Goal: Task Accomplishment & Management: Manage account settings

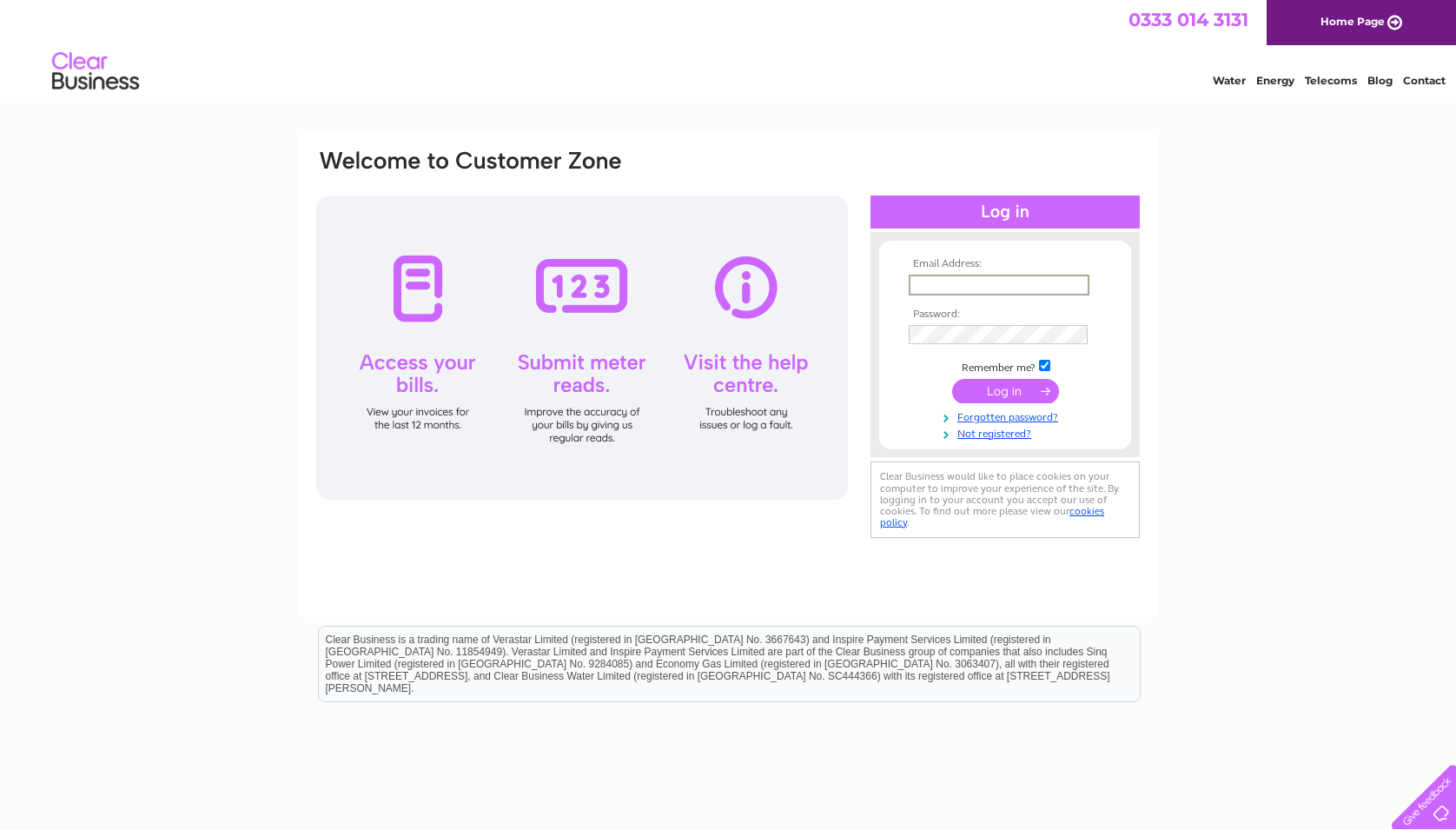
click at [940, 285] on input "text" at bounding box center [999, 285] width 181 height 21
type input "accounts@theduckdive.co.uk"
click at [952, 379] on input "submit" at bounding box center [1005, 391] width 107 height 25
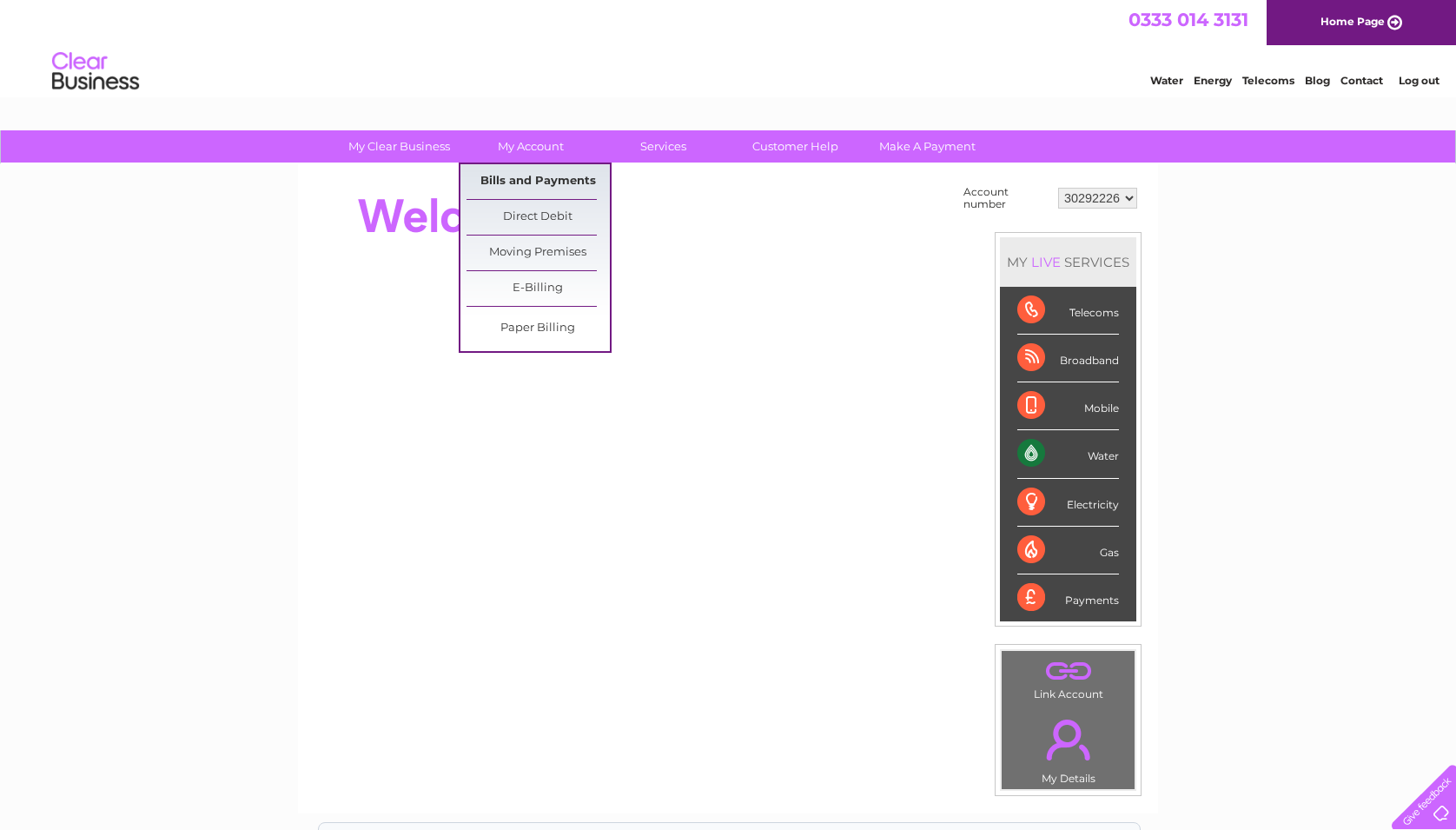
click at [525, 181] on link "Bills and Payments" at bounding box center [537, 181] width 143 height 35
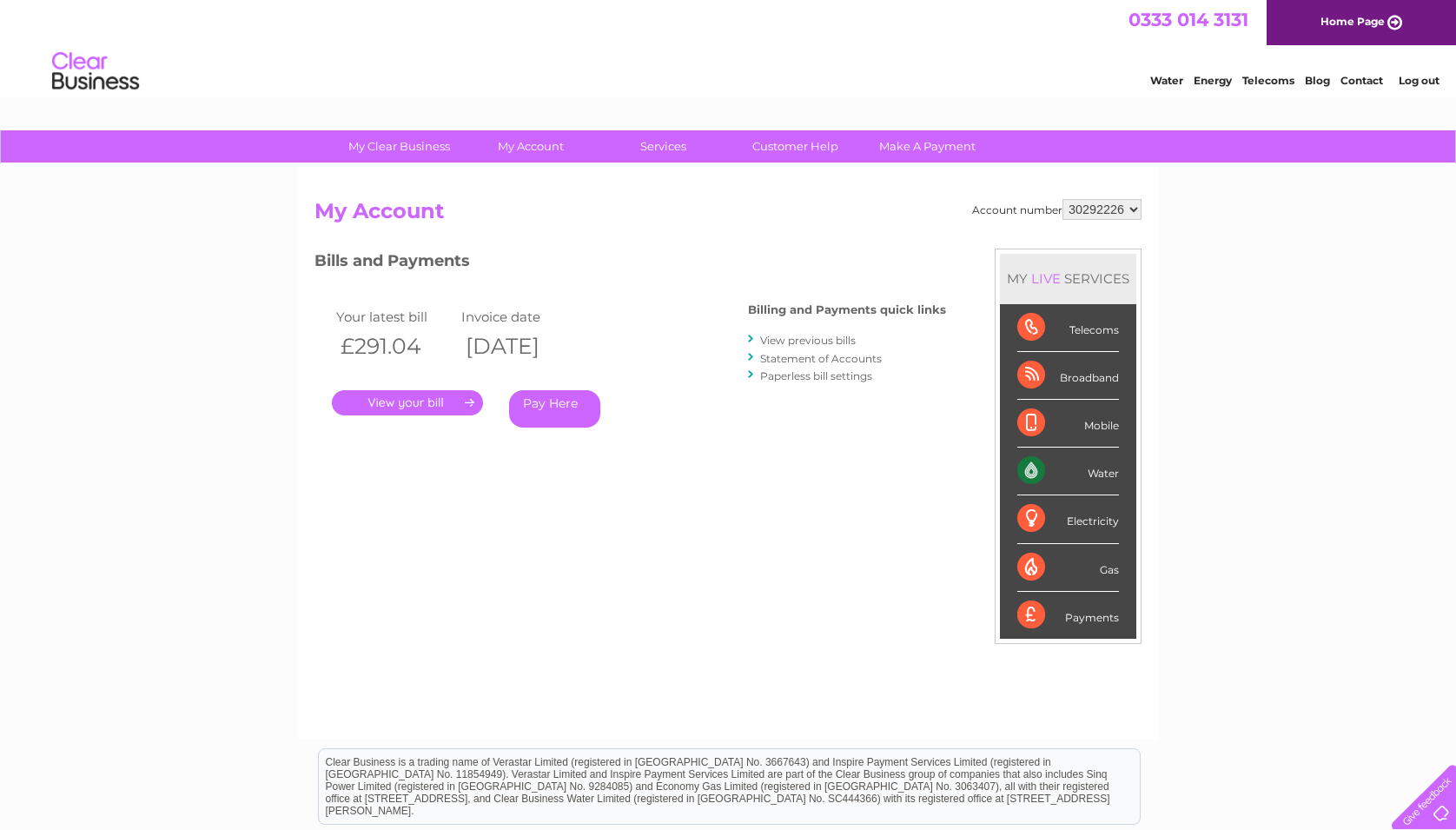
click at [385, 399] on link "." at bounding box center [408, 403] width 151 height 26
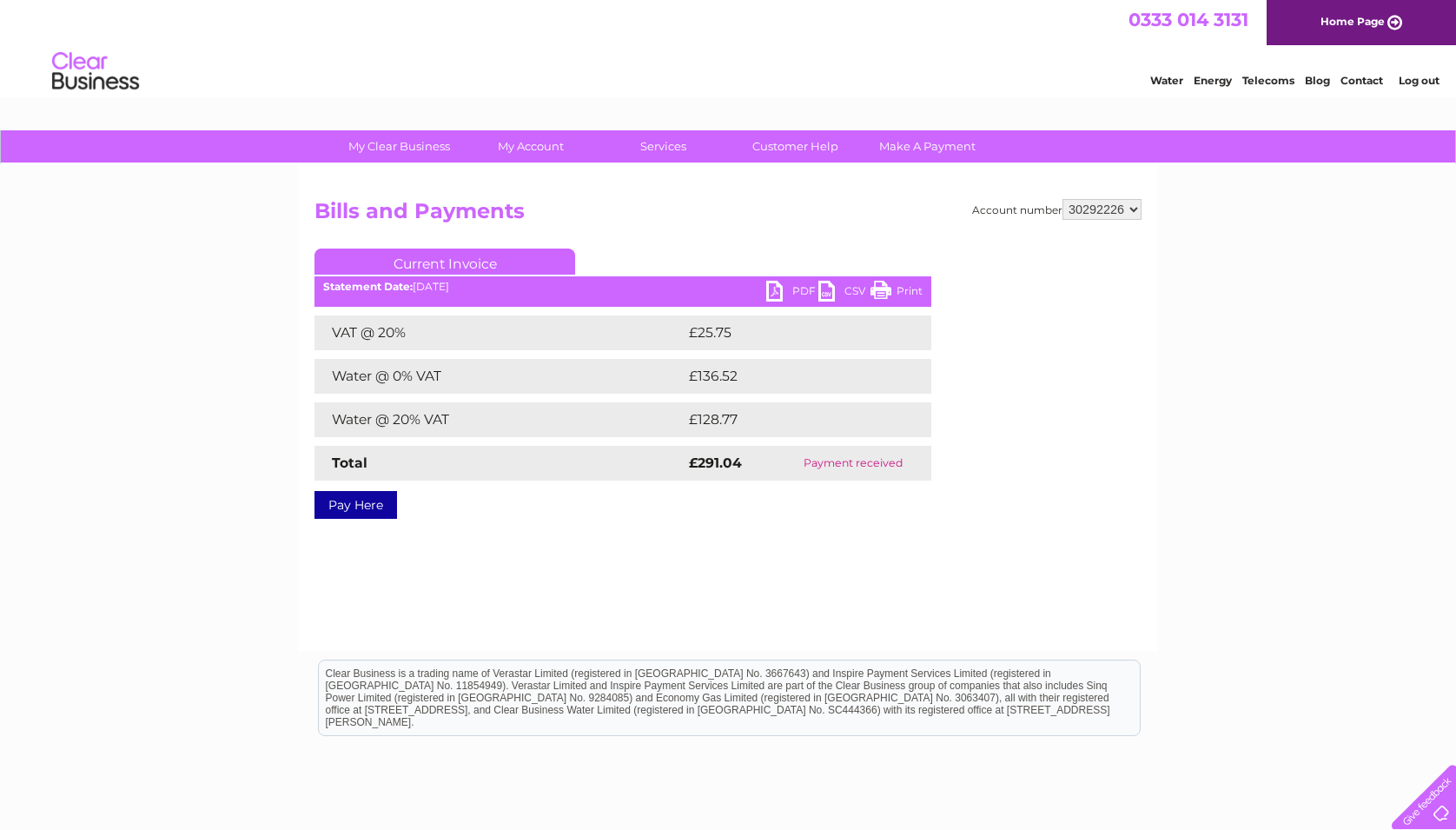
click at [790, 292] on link "PDF" at bounding box center [792, 293] width 52 height 26
